Goal: Information Seeking & Learning: Learn about a topic

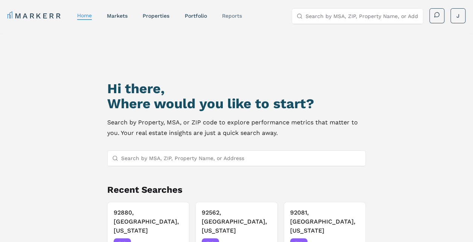
click at [234, 16] on link "reports" at bounding box center [232, 16] width 20 height 6
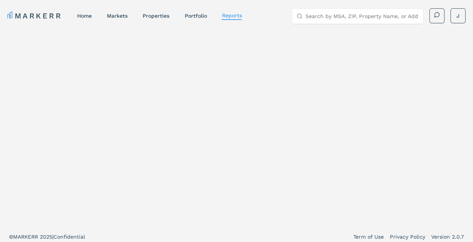
select select "-release_date"
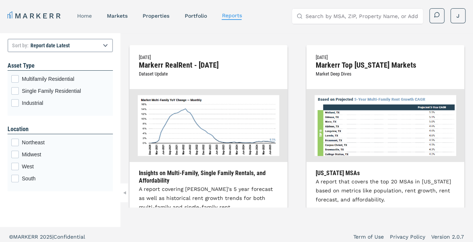
click at [88, 17] on link "home" at bounding box center [84, 16] width 15 height 6
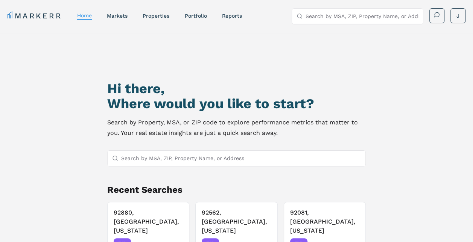
click at [216, 155] on input "Search by MSA, ZIP, Property Name, or Address" at bounding box center [241, 158] width 240 height 15
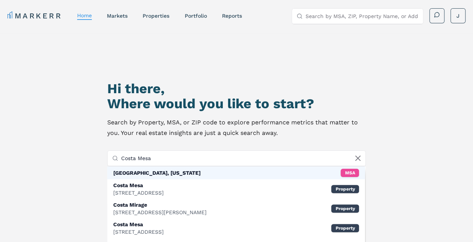
type input "Costa Mesa"
click at [190, 175] on div "[GEOGRAPHIC_DATA], [US_STATE] MSA" at bounding box center [236, 173] width 258 height 13
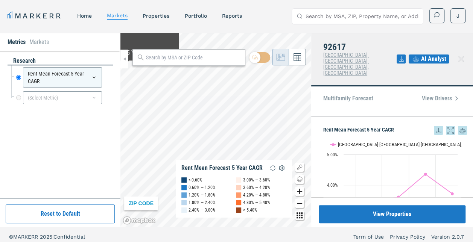
click at [123, 65] on div at bounding box center [124, 59] width 8 height 19
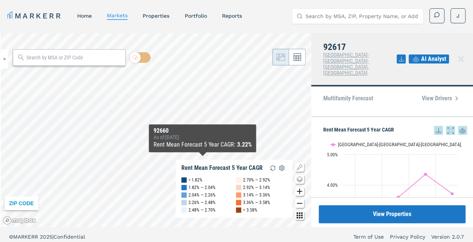
click at [202, 160] on div "ZIP CODE Rent Mean Forecast 5 Year CAGR < 1.82% 1.82% — 2.04% 2.04% — 2.26% 2.2…" at bounding box center [156, 130] width 311 height 194
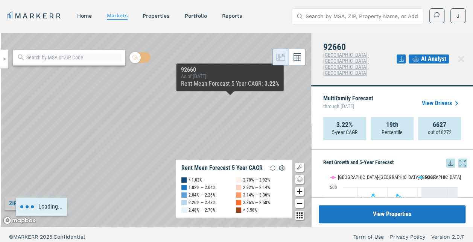
click at [230, 99] on div "Loading..." at bounding box center [156, 130] width 311 height 194
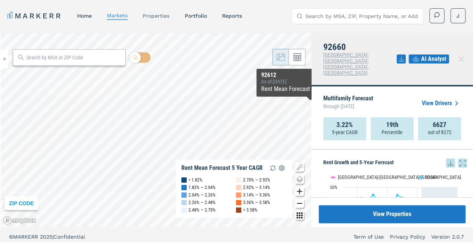
click at [158, 16] on link "properties" at bounding box center [156, 16] width 27 height 6
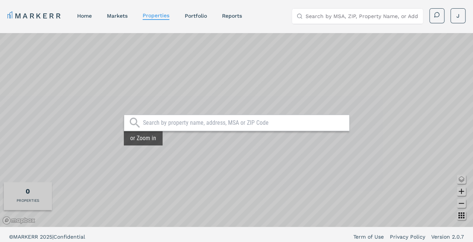
click at [199, 123] on input "text" at bounding box center [244, 123] width 202 height 8
click at [166, 121] on input "text" at bounding box center [244, 123] width 202 height 8
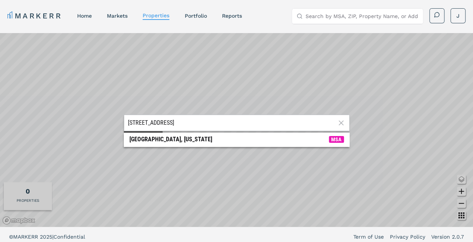
click at [230, 126] on input "[STREET_ADDRESS]" at bounding box center [232, 123] width 208 height 8
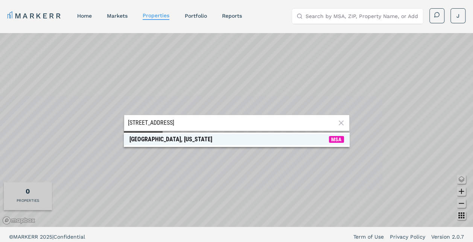
type input "[STREET_ADDRESS]"
click at [219, 137] on span "[GEOGRAPHIC_DATA], [US_STATE] MSA" at bounding box center [237, 139] width 226 height 11
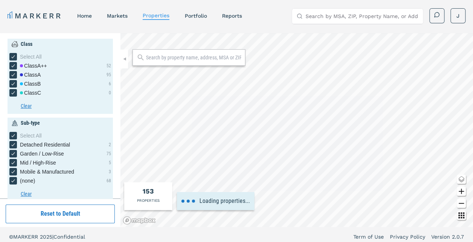
type input "2"
type input "10"
type input "18000"
type input "0"
type input "9"
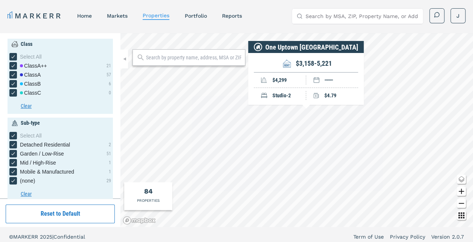
type input "1500"
type input "5000"
type input "2"
type input "5"
type input "1968"
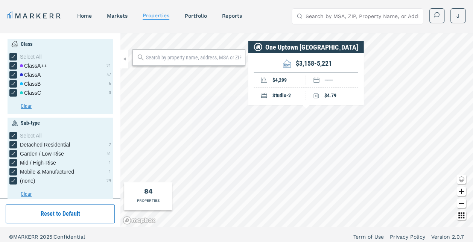
type input "1974"
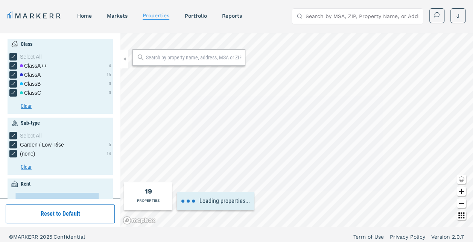
type input "3000"
type input "3"
click at [387, 19] on input "Search by MSA, ZIP, Property Name, or Address" at bounding box center [362, 16] width 113 height 15
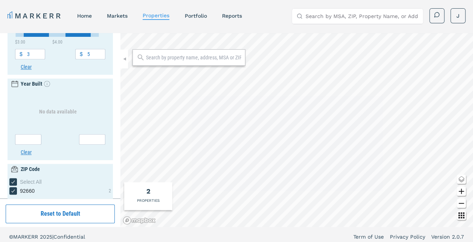
scroll to position [290, 0]
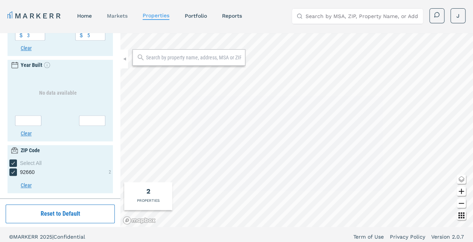
click at [120, 17] on link "markets" at bounding box center [117, 16] width 21 height 6
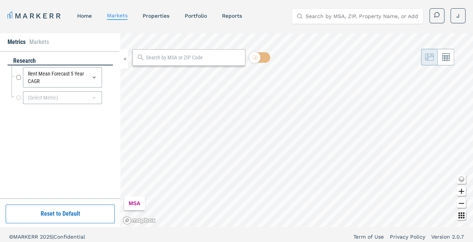
radio input "true"
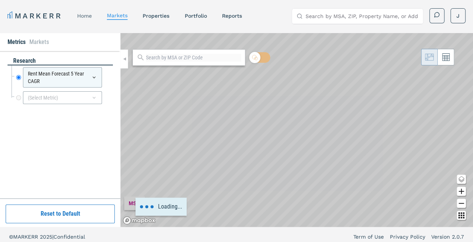
click at [88, 16] on link "home" at bounding box center [84, 16] width 15 height 6
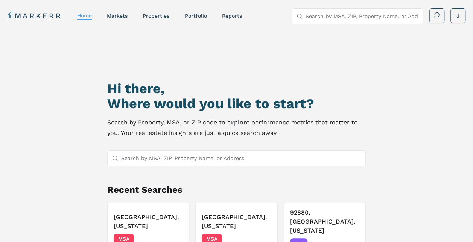
scroll to position [65, 0]
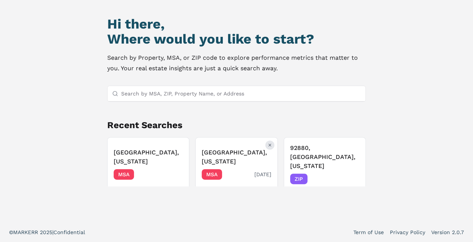
click at [269, 146] on icon "Remove Costa Mesa, California" at bounding box center [270, 145] width 2 height 2
click at [180, 146] on icon "Remove Newport Beach, California" at bounding box center [181, 145] width 5 height 5
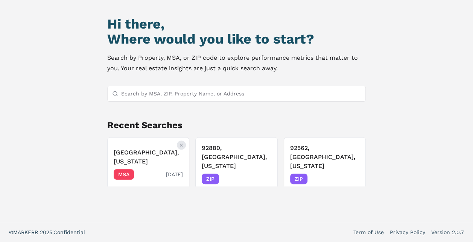
click at [180, 146] on icon "Remove Newport Beach, California" at bounding box center [181, 145] width 5 height 5
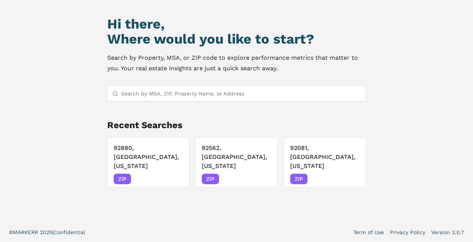
scroll to position [0, 0]
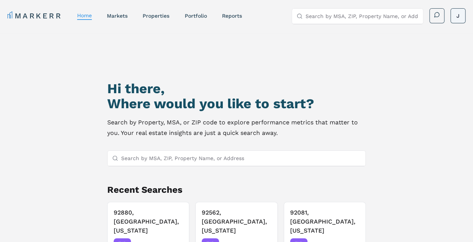
click at [461, 17] on html "MARKERR home markets properties Portfolio reports Search by MSA, ZIP, Property …" at bounding box center [236, 153] width 473 height 307
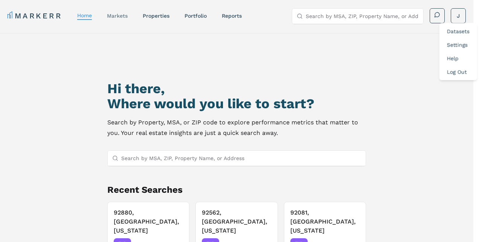
click at [123, 14] on html "MARKERR home markets properties Portfolio reports Search by MSA, ZIP, Property …" at bounding box center [239, 153] width 479 height 307
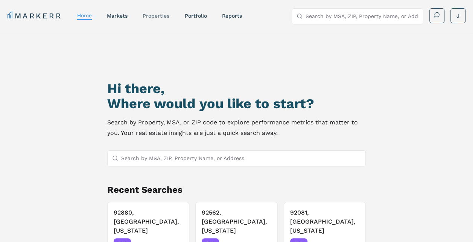
click at [164, 18] on link "properties" at bounding box center [156, 16] width 27 height 6
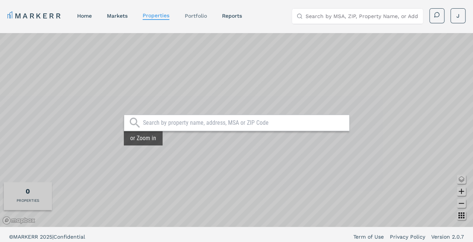
click at [201, 15] on link "Portfolio" at bounding box center [195, 16] width 22 height 6
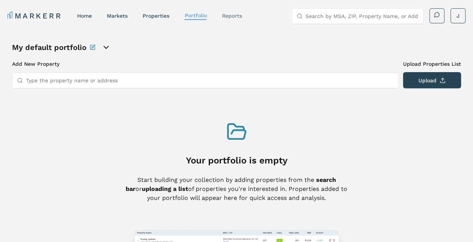
click at [225, 16] on link "reports" at bounding box center [232, 16] width 20 height 6
select select "-release_date"
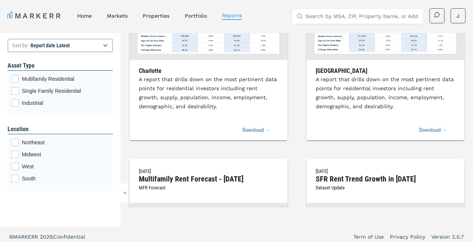
scroll to position [1185, 0]
